Goal: Ask a question

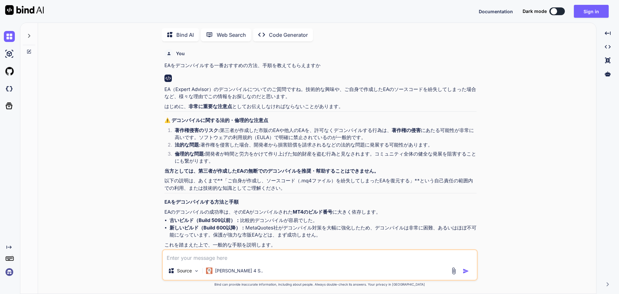
scroll to position [609, 0]
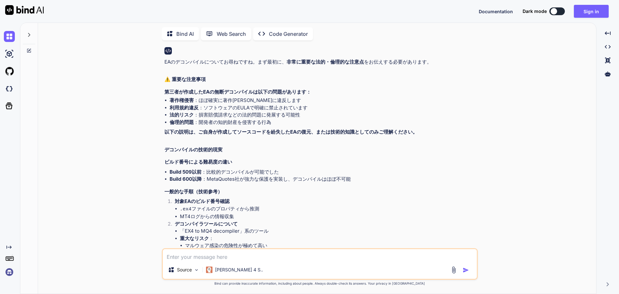
click at [33, 28] on div at bounding box center [29, 33] width 12 height 22
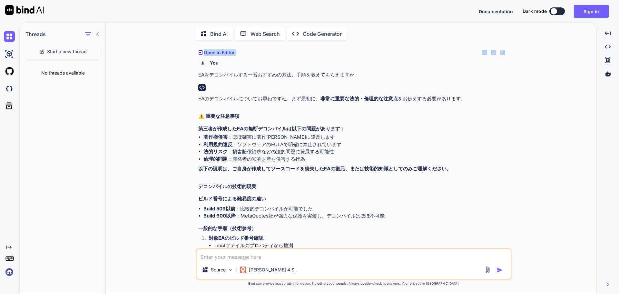
drag, startPoint x: 509, startPoint y: 45, endPoint x: 504, endPoint y: 57, distance: 13.1
click at [507, 51] on div "Bind AI Web Search Created with Pixso. Code Generator You EAをデコンパイルする一番おすすめの方法、…" at bounding box center [351, 159] width 490 height 269
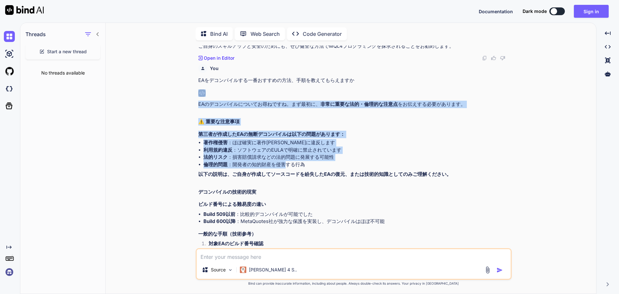
drag, startPoint x: 311, startPoint y: 124, endPoint x: 288, endPoint y: 193, distance: 73.4
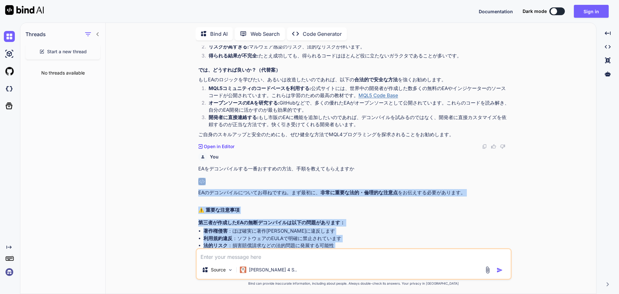
scroll to position [470, 0]
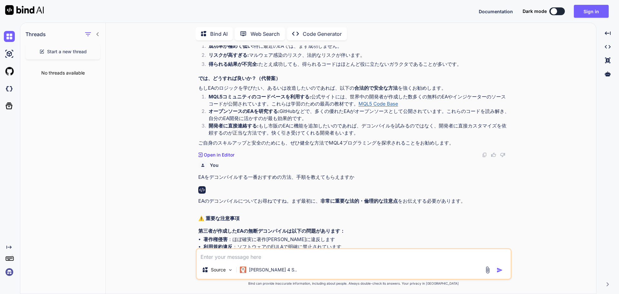
click at [218, 158] on p "Open in Editor" at bounding box center [219, 155] width 31 height 6
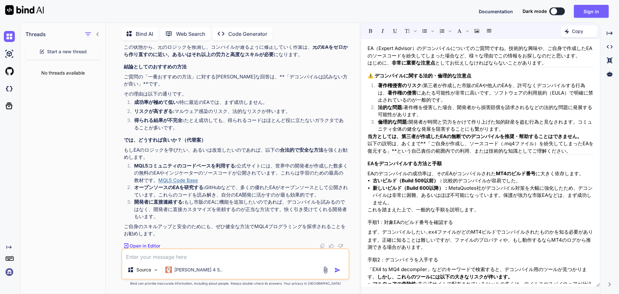
click at [432, 89] on li "著作権侵害のリスク: 第三者が作成した市販のEAや他人のEAを、許可なくデコンパイルする行為は、 著作権の侵害 にあたる可能性が非常に高いです。ソフトウェアの…" at bounding box center [483, 93] width 221 height 22
drag, startPoint x: 438, startPoint y: 84, endPoint x: 441, endPoint y: 85, distance: 3.7
click at [438, 84] on li "著作権侵害のリスク: 第三者が作成した市販のEAや他人のEAを、許可なくデコンパイルする行為は、 著作権の侵害 にあたる可能性が非常に高いです。ソフトウェアの…" at bounding box center [483, 93] width 221 height 22
click at [526, 89] on li "著作権侵害のリスク: 第三者が作成した市販のEAや他人のEAを、許可なくデコンパイルする行為は、 著作権の侵害 にあたる可能性が非常に高いです。ソフトウェアの…" at bounding box center [483, 93] width 221 height 22
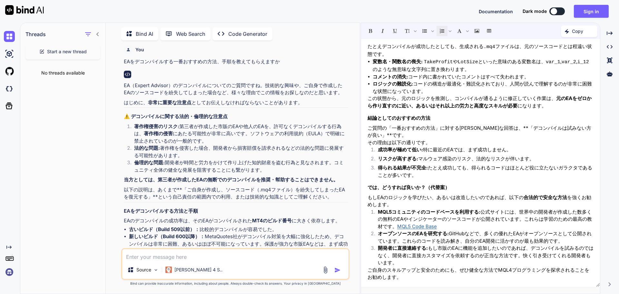
scroll to position [0, 0]
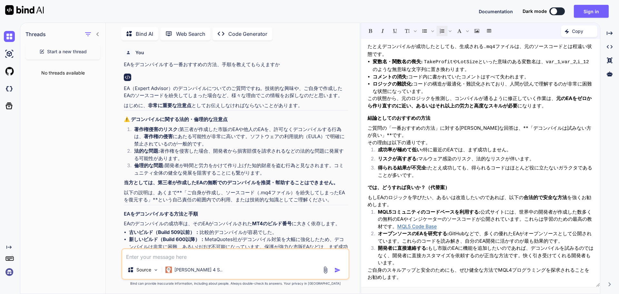
click at [153, 34] on p "Bind AI" at bounding box center [144, 34] width 17 height 8
click at [190, 34] on p "Web Search" at bounding box center [190, 34] width 29 height 8
click at [266, 30] on p "Code Generator" at bounding box center [247, 34] width 39 height 8
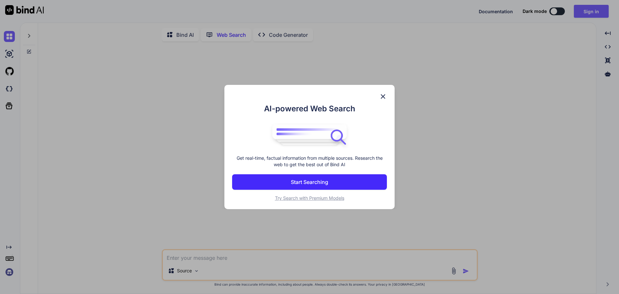
scroll to position [3, 0]
